Goal: Task Accomplishment & Management: Manage account settings

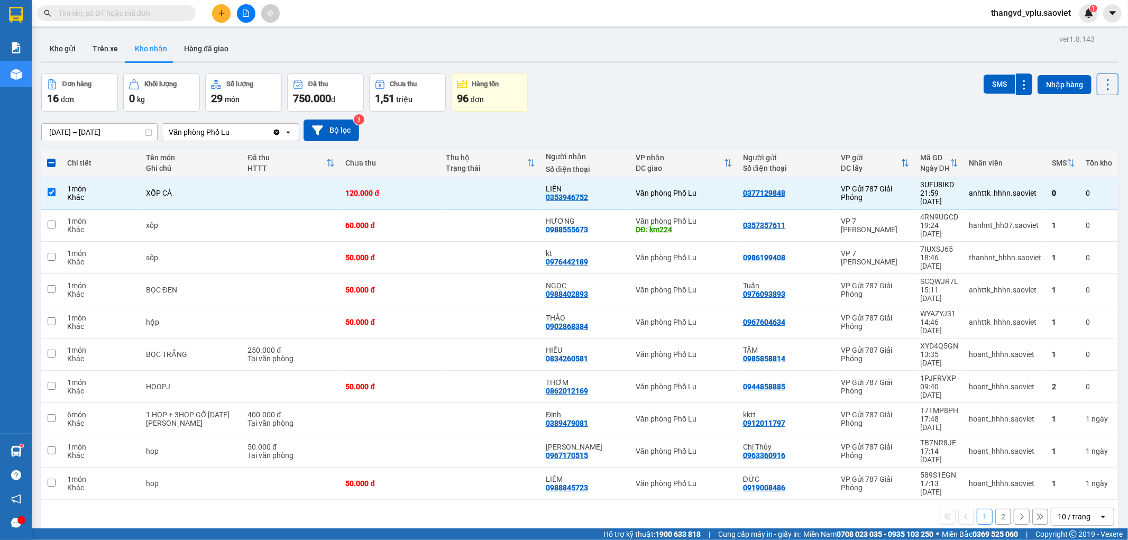
click at [117, 57] on button "Trên xe" at bounding box center [105, 48] width 42 height 25
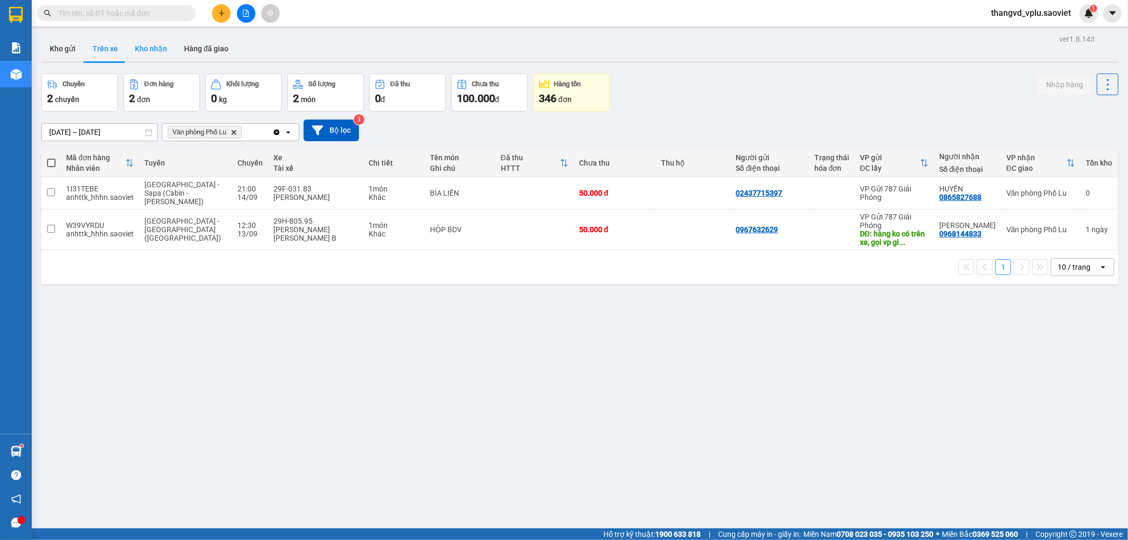
click at [159, 51] on button "Kho nhận" at bounding box center [150, 48] width 49 height 25
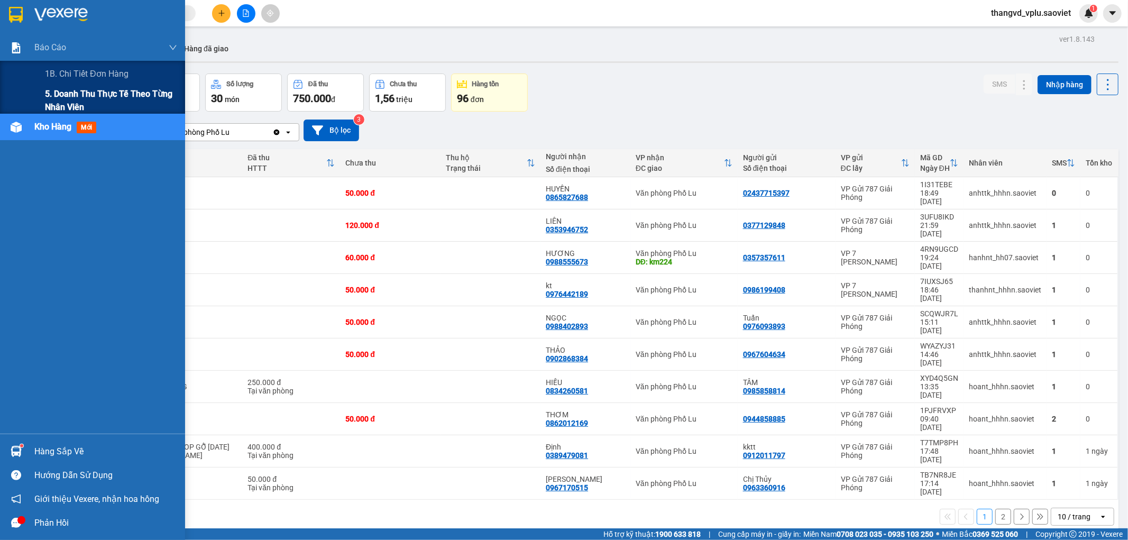
click at [59, 100] on span "5. Doanh thu thực tế theo từng nhân viên" at bounding box center [111, 100] width 132 height 26
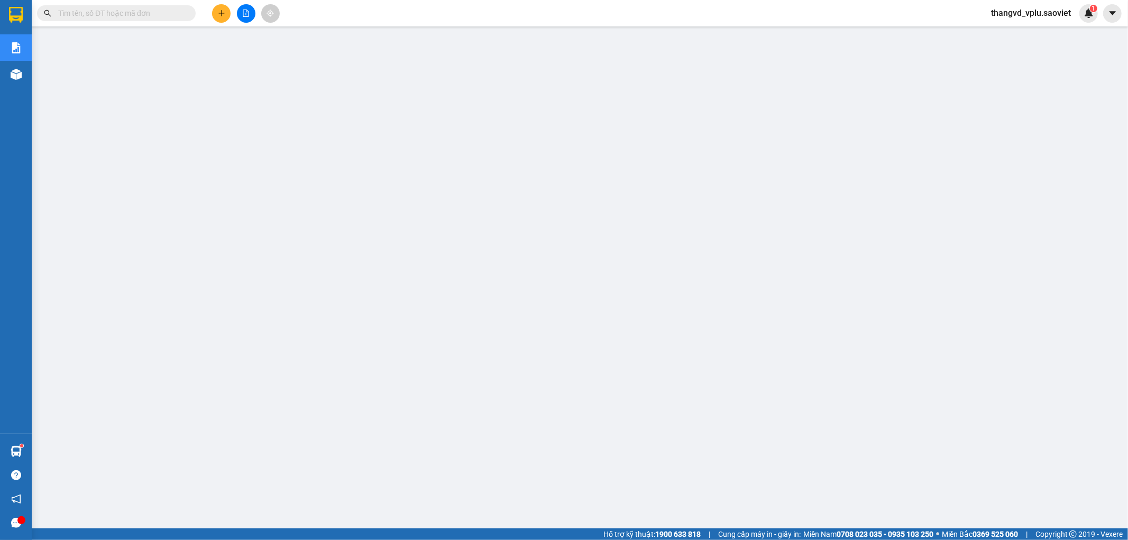
click at [114, 15] on input "text" at bounding box center [120, 13] width 125 height 12
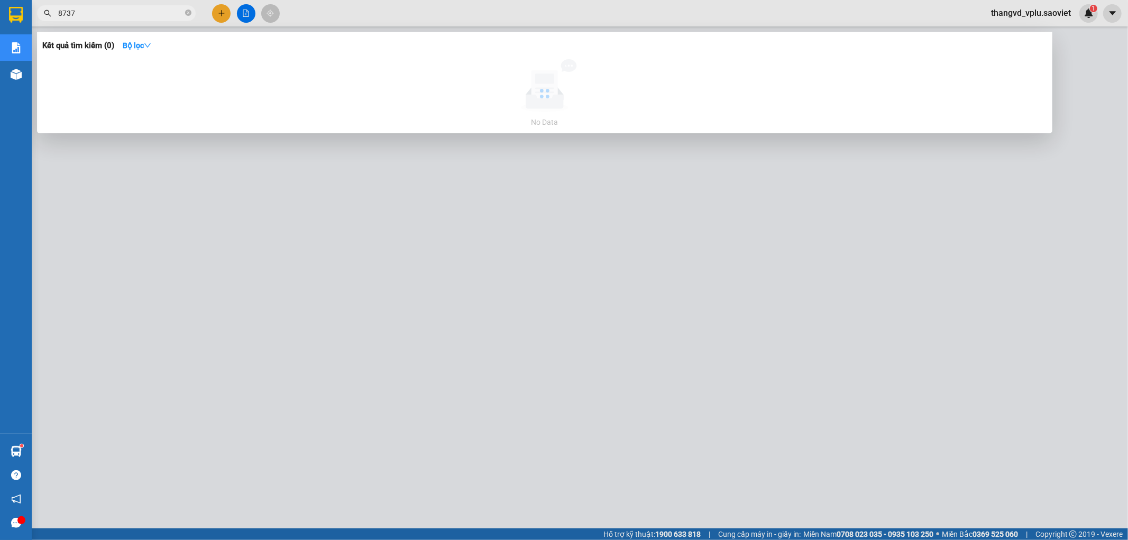
type input "87372"
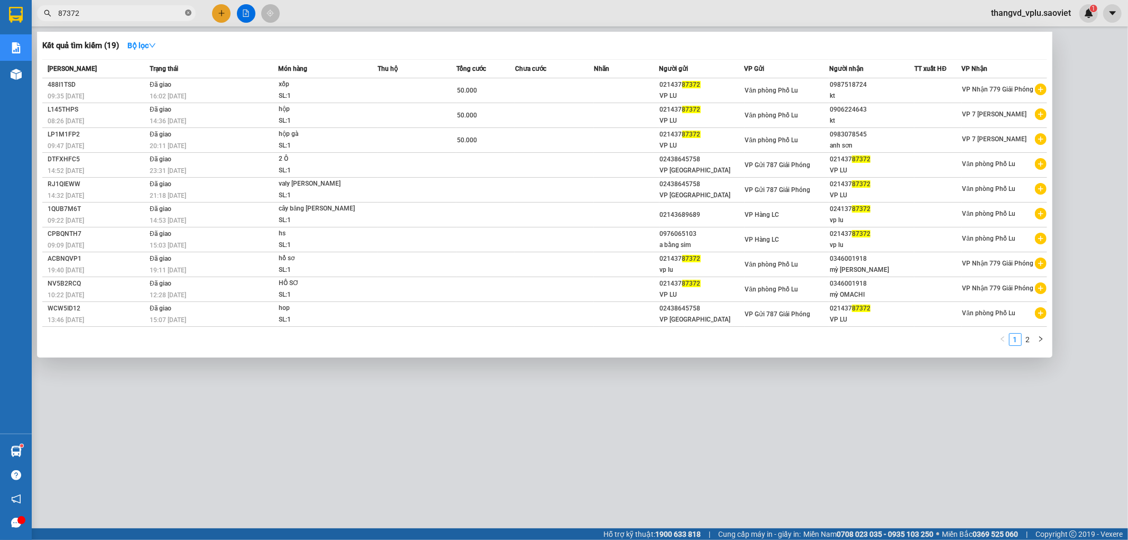
click at [188, 13] on icon "close-circle" at bounding box center [188, 13] width 6 height 6
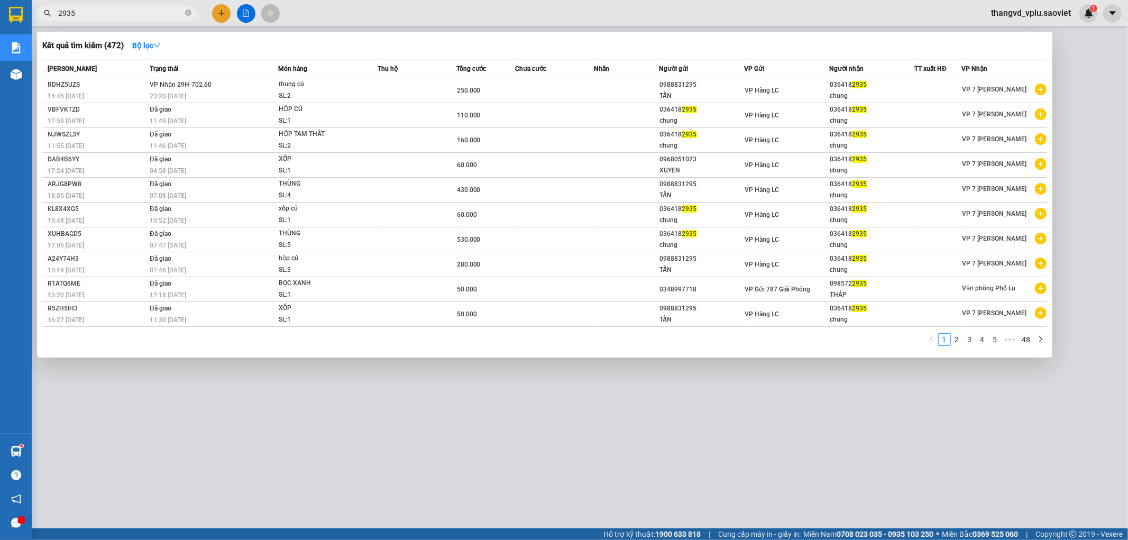
click at [115, 16] on input "2935" at bounding box center [120, 13] width 125 height 12
type input "2935"
click at [1046, 19] on div at bounding box center [564, 270] width 1128 height 540
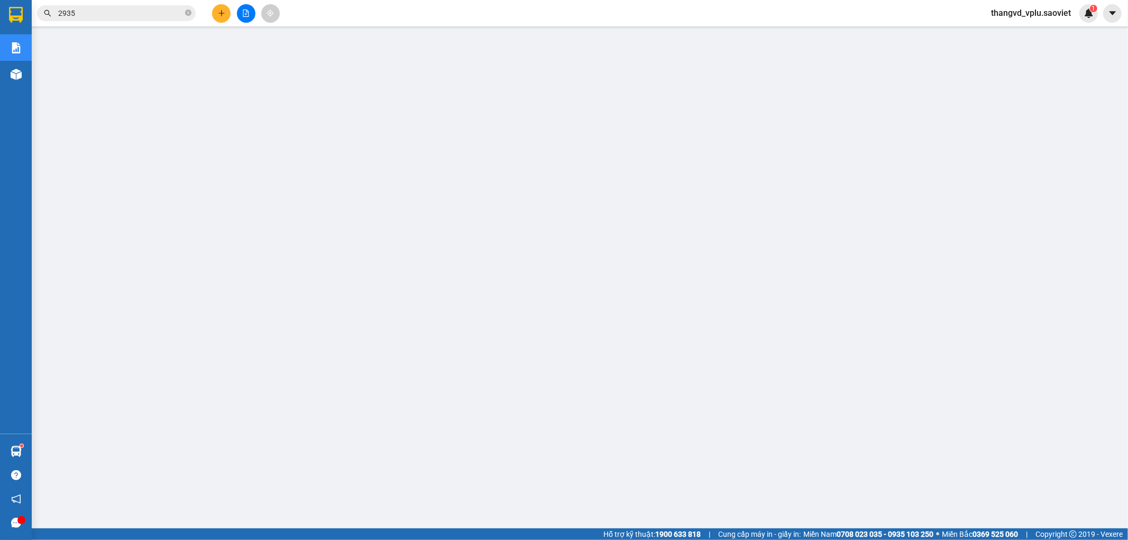
click at [1046, 17] on span "thangvd_vplu.saoviet" at bounding box center [1031, 12] width 97 height 13
click at [1002, 29] on span "Đăng xuất" at bounding box center [1035, 33] width 75 height 12
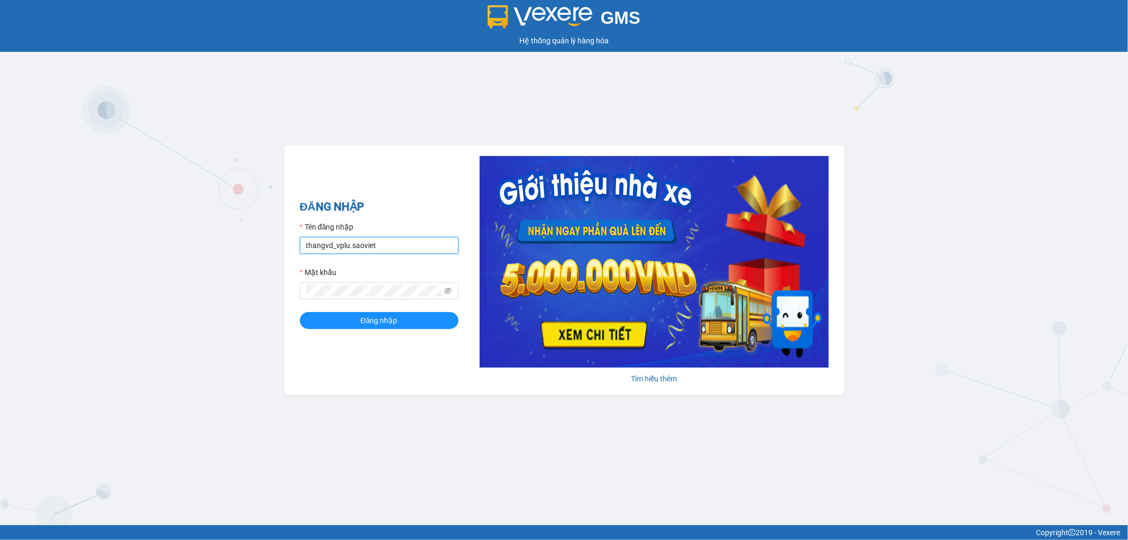
click at [391, 241] on input "thangvd_vplu.saoviet" at bounding box center [379, 245] width 159 height 17
type input "nhungltn_bvlu.saoviet"
click at [372, 285] on span at bounding box center [379, 290] width 159 height 17
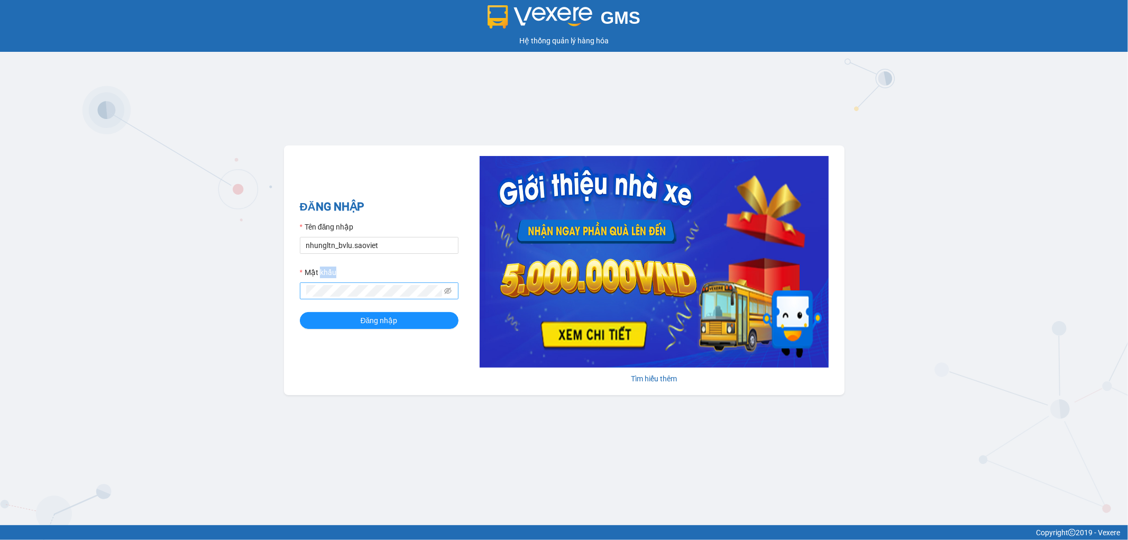
click at [372, 285] on span at bounding box center [379, 290] width 159 height 17
click at [337, 324] on button "Đăng nhập" at bounding box center [379, 320] width 159 height 17
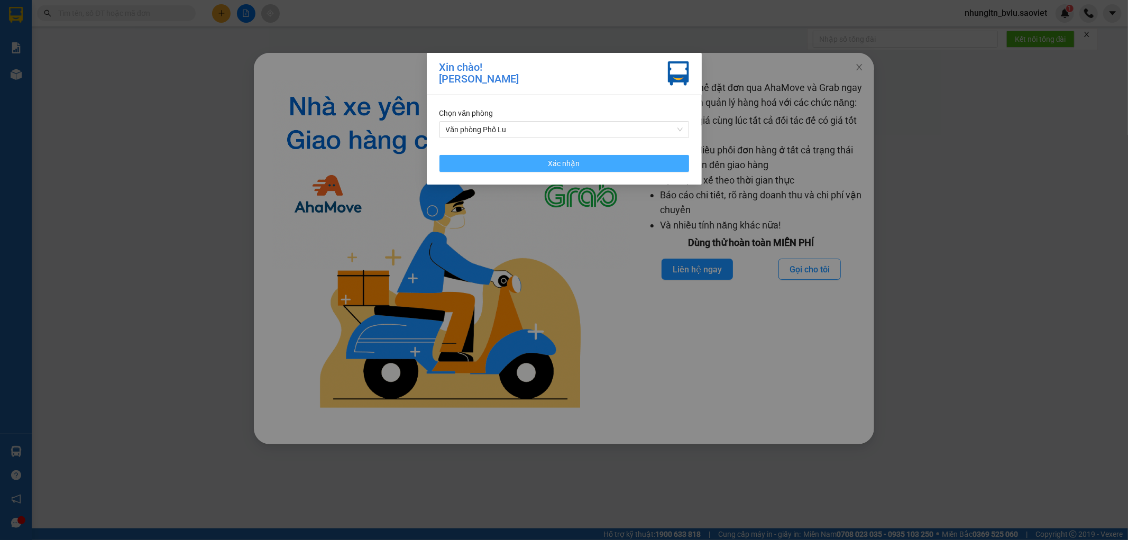
click at [629, 160] on button "Xác nhận" at bounding box center [564, 163] width 250 height 17
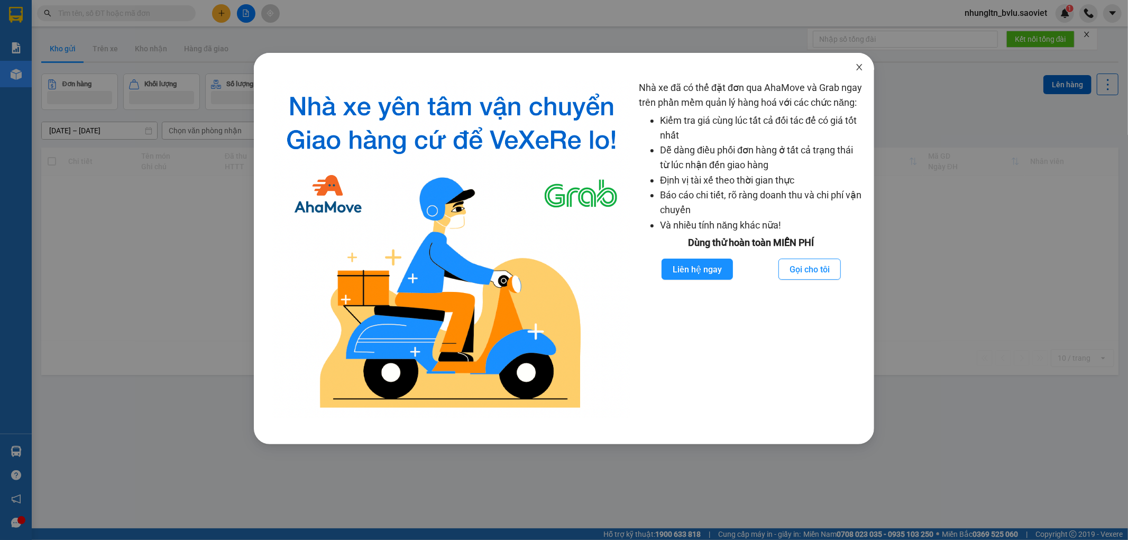
click at [854, 67] on span "Close" at bounding box center [860, 68] width 30 height 30
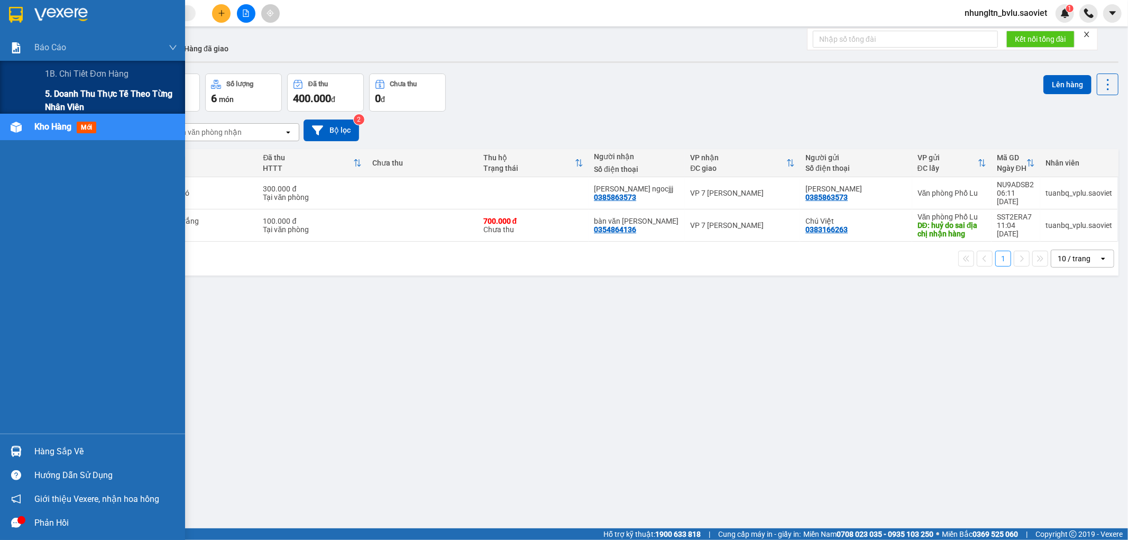
click at [51, 94] on span "5. Doanh thu thực tế theo từng nhân viên" at bounding box center [111, 100] width 132 height 26
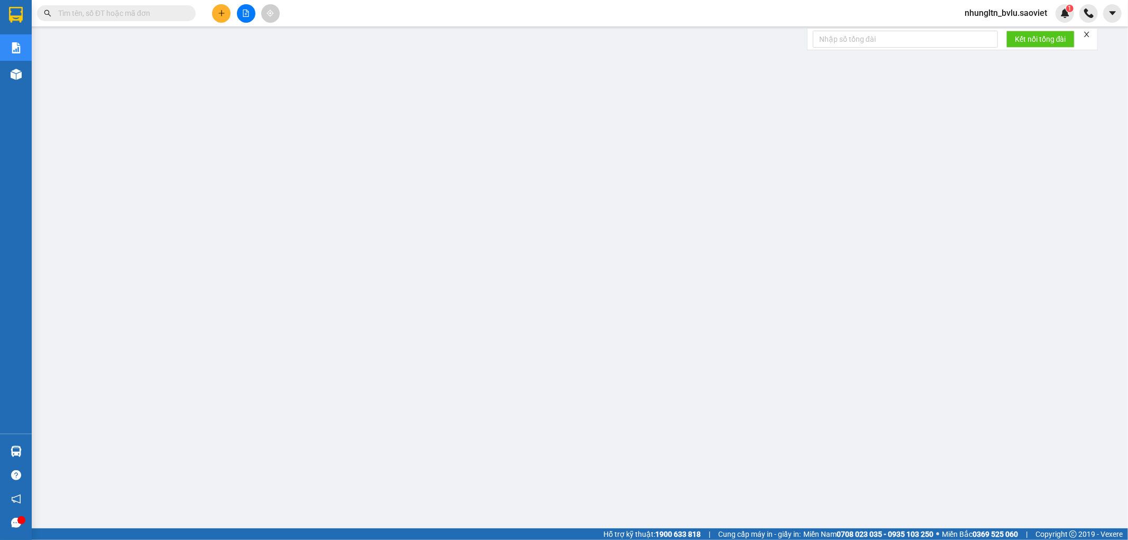
click at [1013, 16] on span "nhungltn_bvlu.saoviet" at bounding box center [1005, 12] width 99 height 13
click at [1021, 35] on span "Đăng xuất" at bounding box center [1010, 33] width 78 height 12
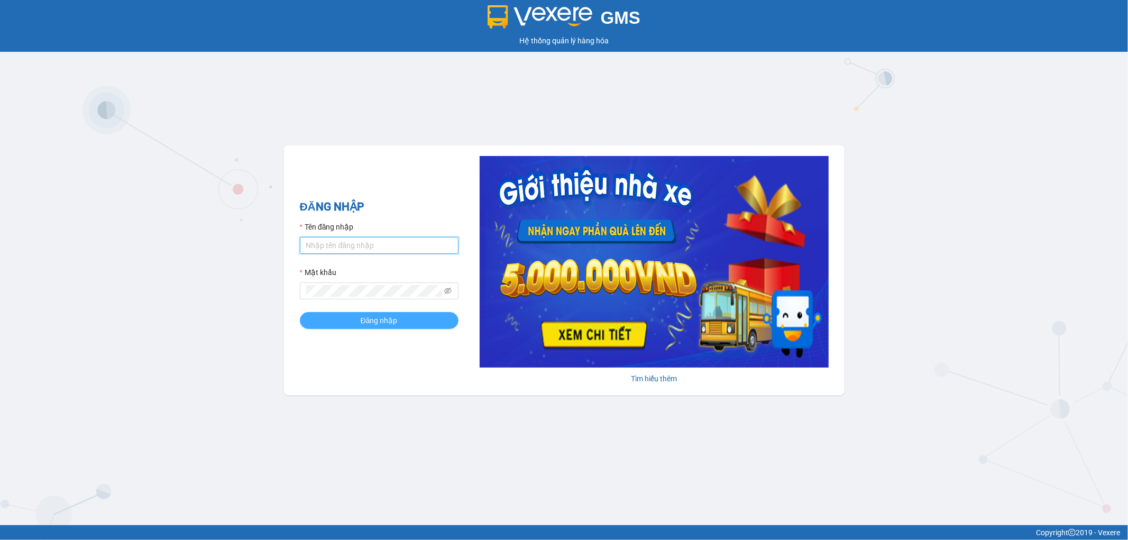
type input "thangvd_vplu.saoviet"
click at [362, 324] on span "Đăng nhập" at bounding box center [379, 321] width 37 height 12
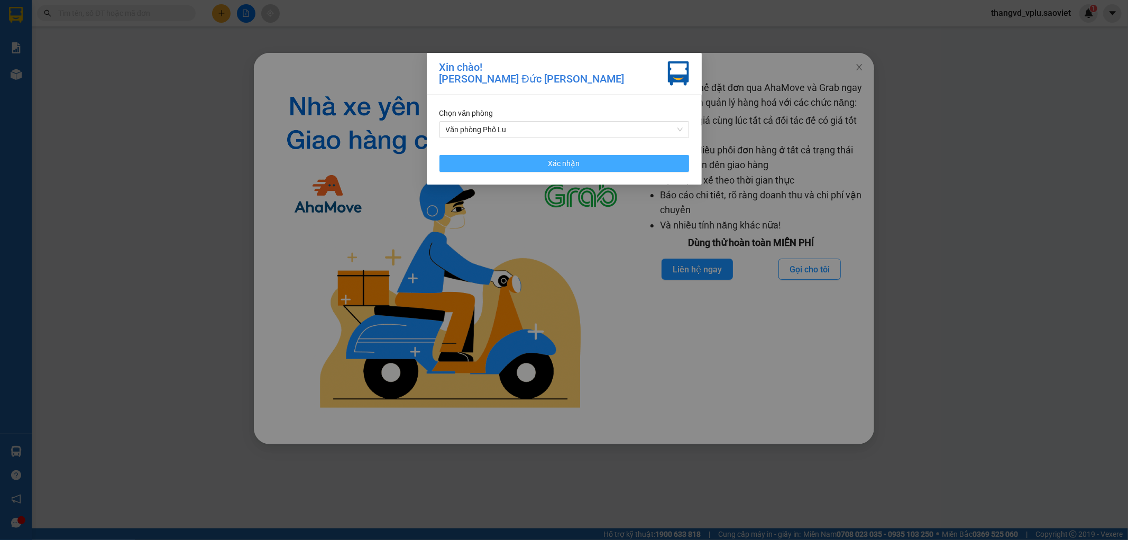
click at [567, 164] on span "Xác nhận" at bounding box center [564, 164] width 32 height 12
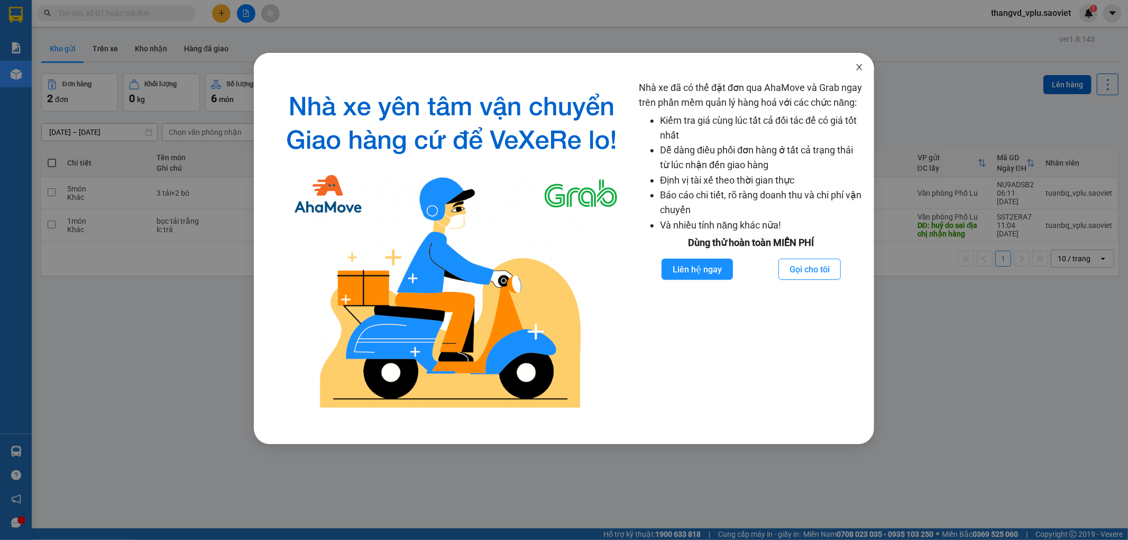
click at [866, 72] on span "Close" at bounding box center [860, 68] width 30 height 30
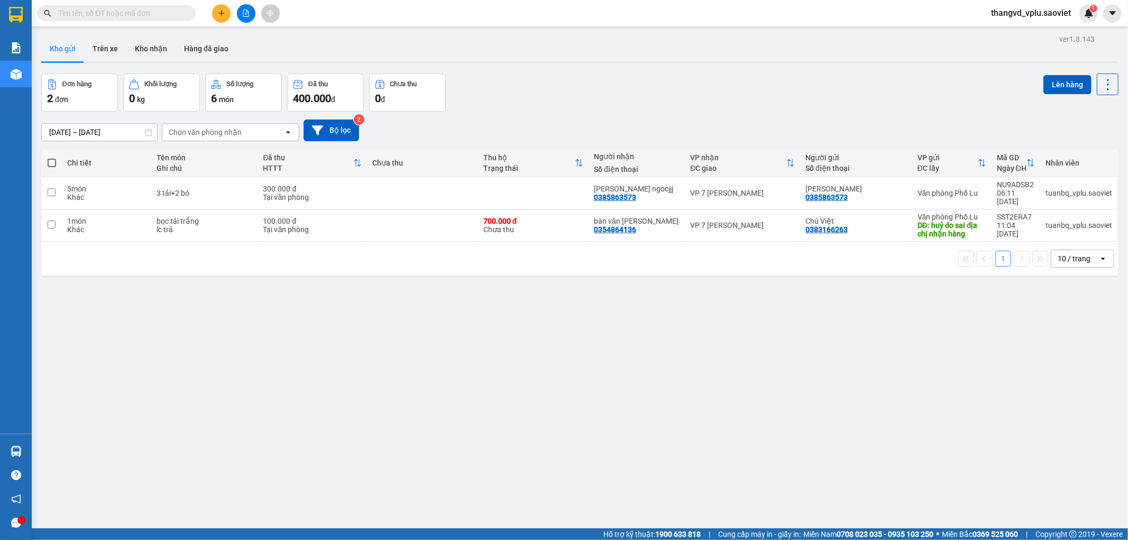
click at [57, 102] on span "đơn" at bounding box center [61, 99] width 13 height 8
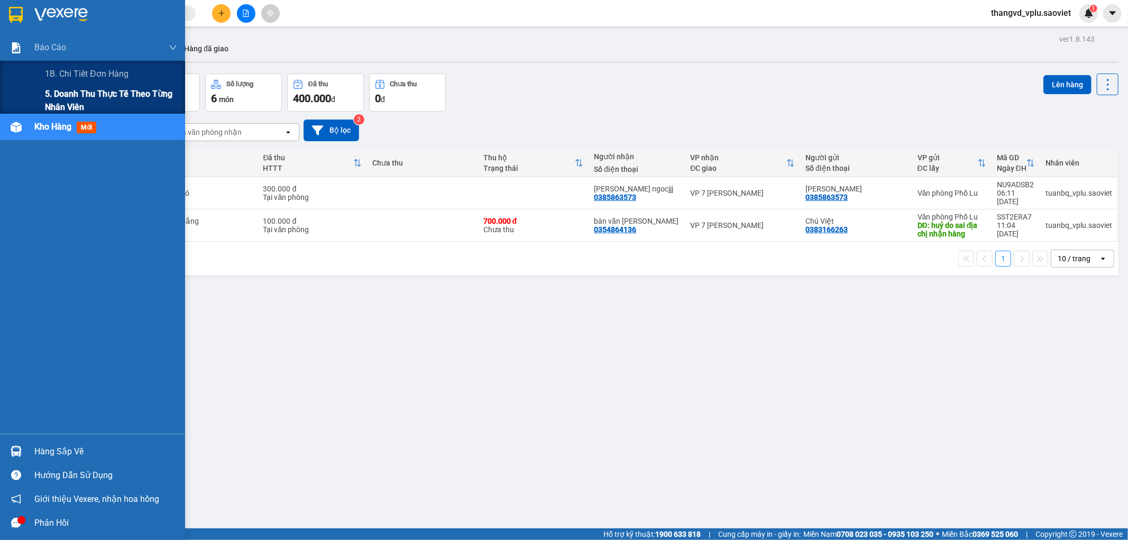
click at [49, 104] on span "5. Doanh thu thực tế theo từng nhân viên" at bounding box center [111, 100] width 132 height 26
